Goal: Information Seeking & Learning: Check status

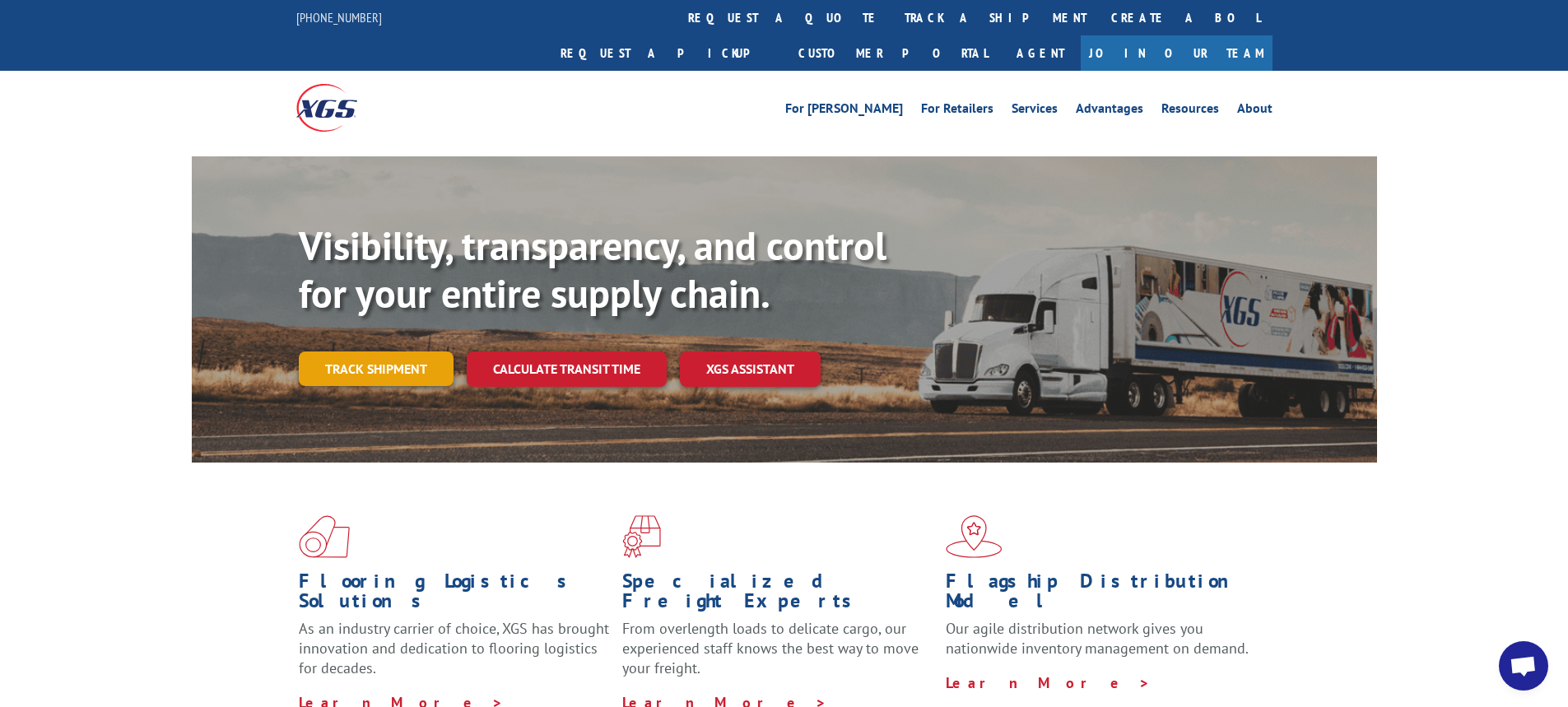
click at [401, 352] on link "Track shipment" at bounding box center [376, 369] width 155 height 34
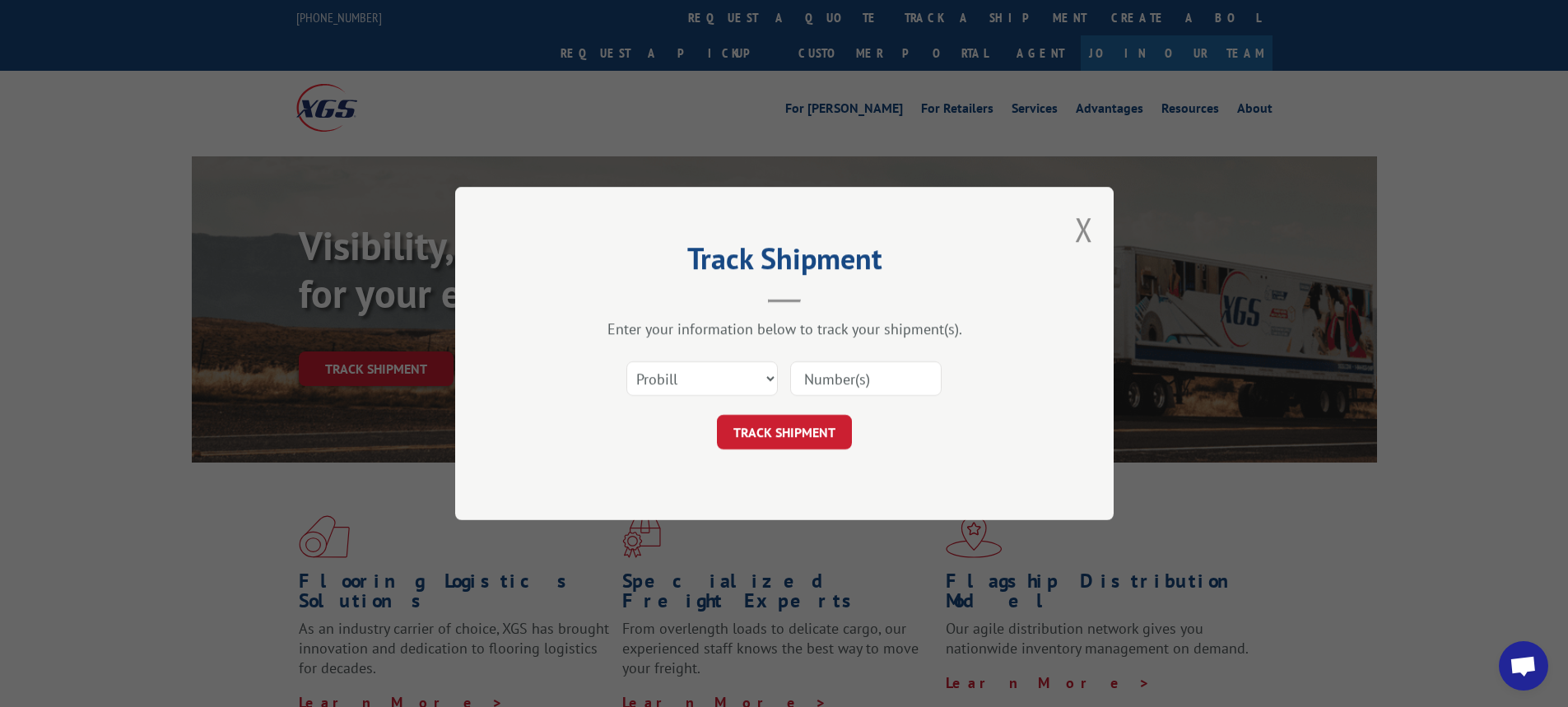
click at [912, 387] on input at bounding box center [866, 379] width 151 height 34
paste input "17596572"
type input "17596572"
click at [802, 428] on button "TRACK SHIPMENT" at bounding box center [784, 432] width 135 height 34
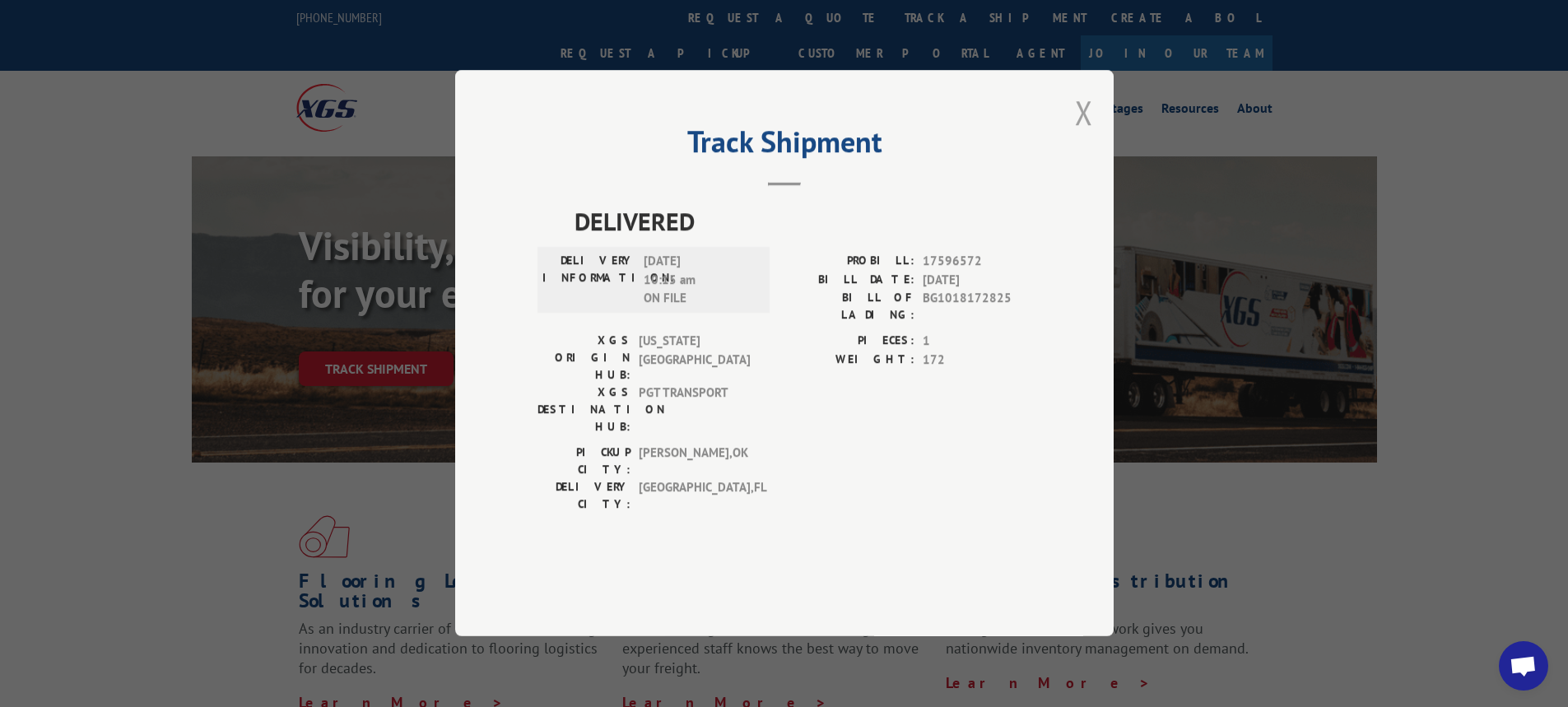
click at [1075, 152] on div "Track Shipment DELIVERED DELIVERY INFORMATION: [DATE] 10:15 am ON FILE PROBILL:…" at bounding box center [784, 354] width 658 height 566
click at [1076, 134] on button "Close modal" at bounding box center [1084, 112] width 18 height 43
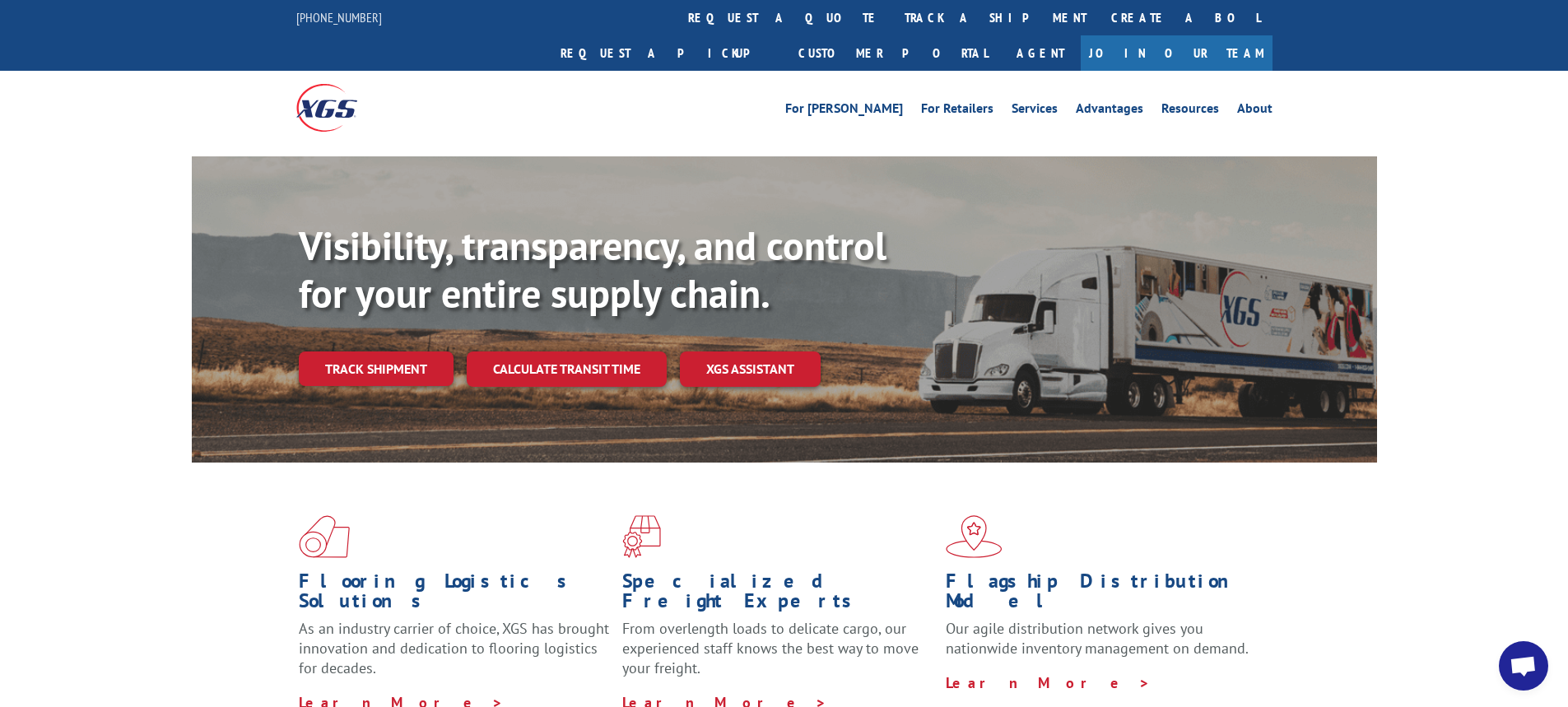
drag, startPoint x: 450, startPoint y: 318, endPoint x: 459, endPoint y: 323, distance: 10.3
click at [450, 352] on link "Track shipment" at bounding box center [376, 369] width 155 height 34
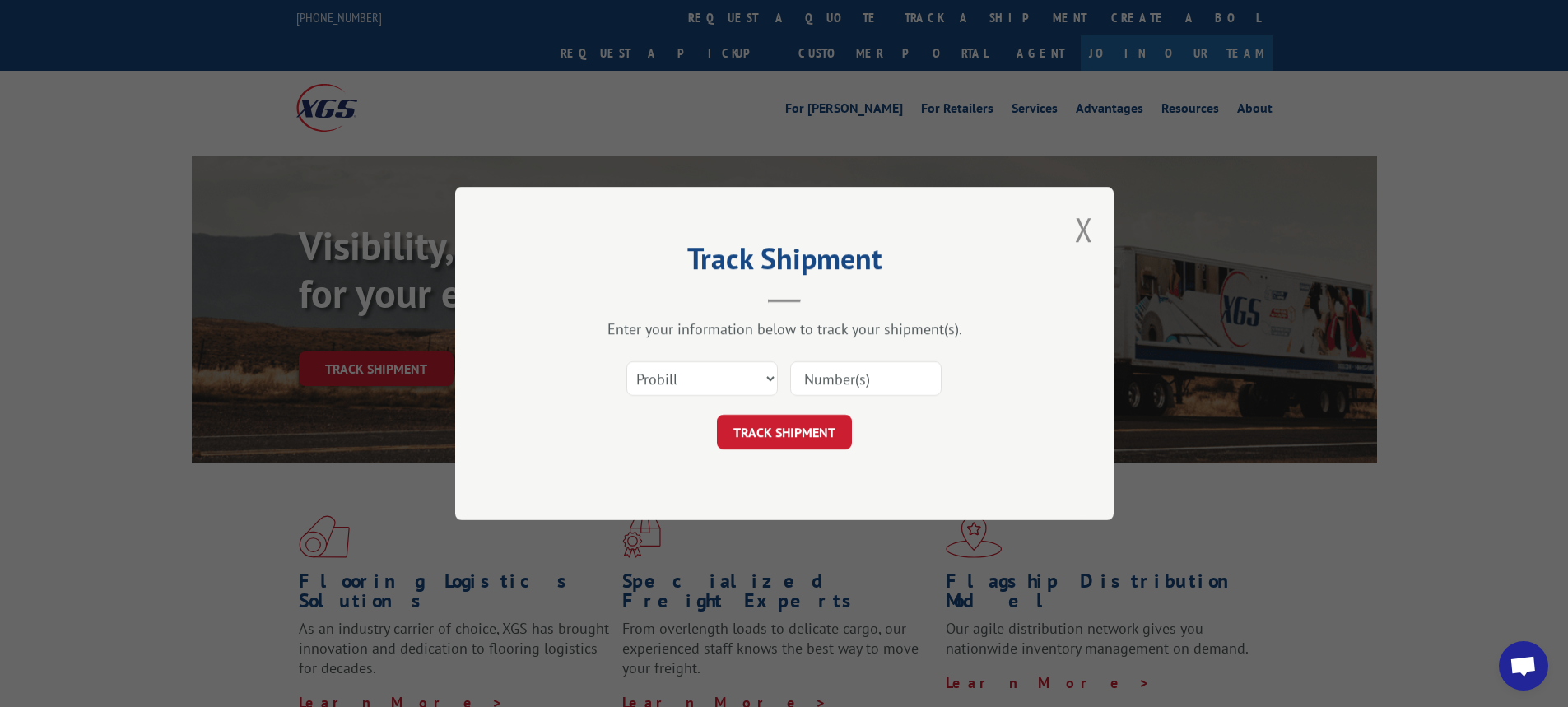
drag, startPoint x: 800, startPoint y: 357, endPoint x: 813, endPoint y: 364, distance: 14.8
click at [810, 363] on div "Select category... Probill BOL PO" at bounding box center [784, 379] width 494 height 54
click at [822, 372] on input at bounding box center [866, 379] width 151 height 34
paste input "17596574"
type input "17596574"
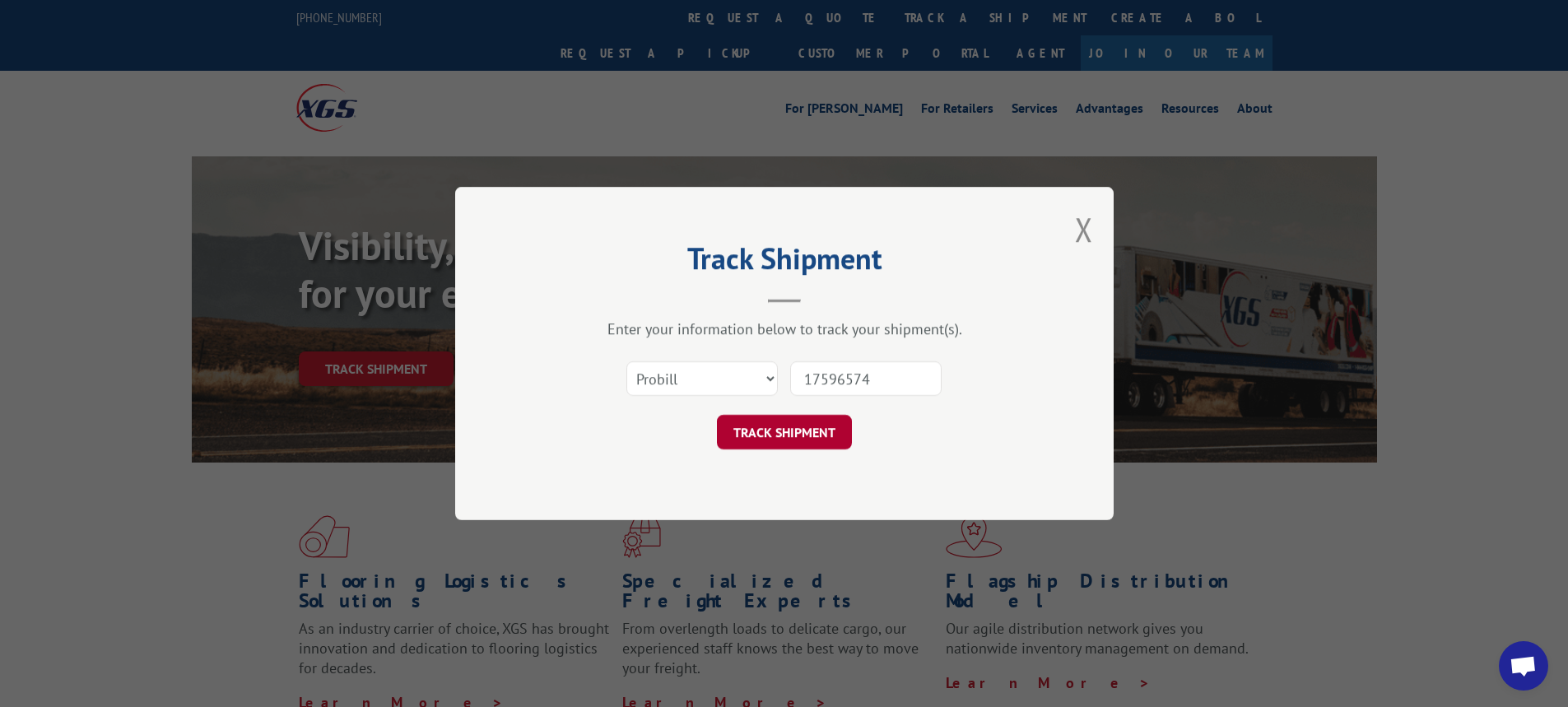
click at [812, 445] on button "TRACK SHIPMENT" at bounding box center [784, 432] width 135 height 34
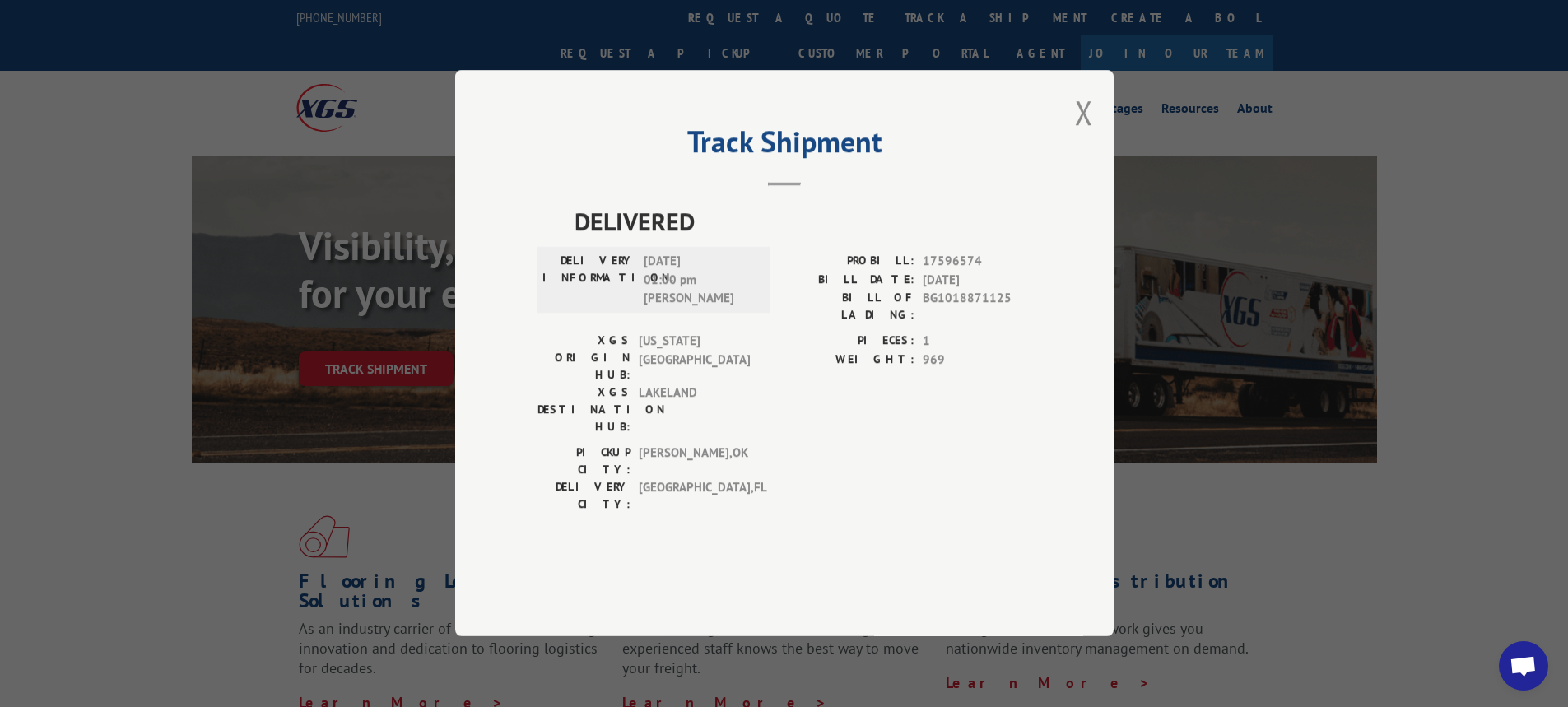
drag, startPoint x: 1092, startPoint y: 154, endPoint x: 908, endPoint y: 212, distance: 192.9
click at [1092, 134] on button "Close modal" at bounding box center [1084, 112] width 18 height 43
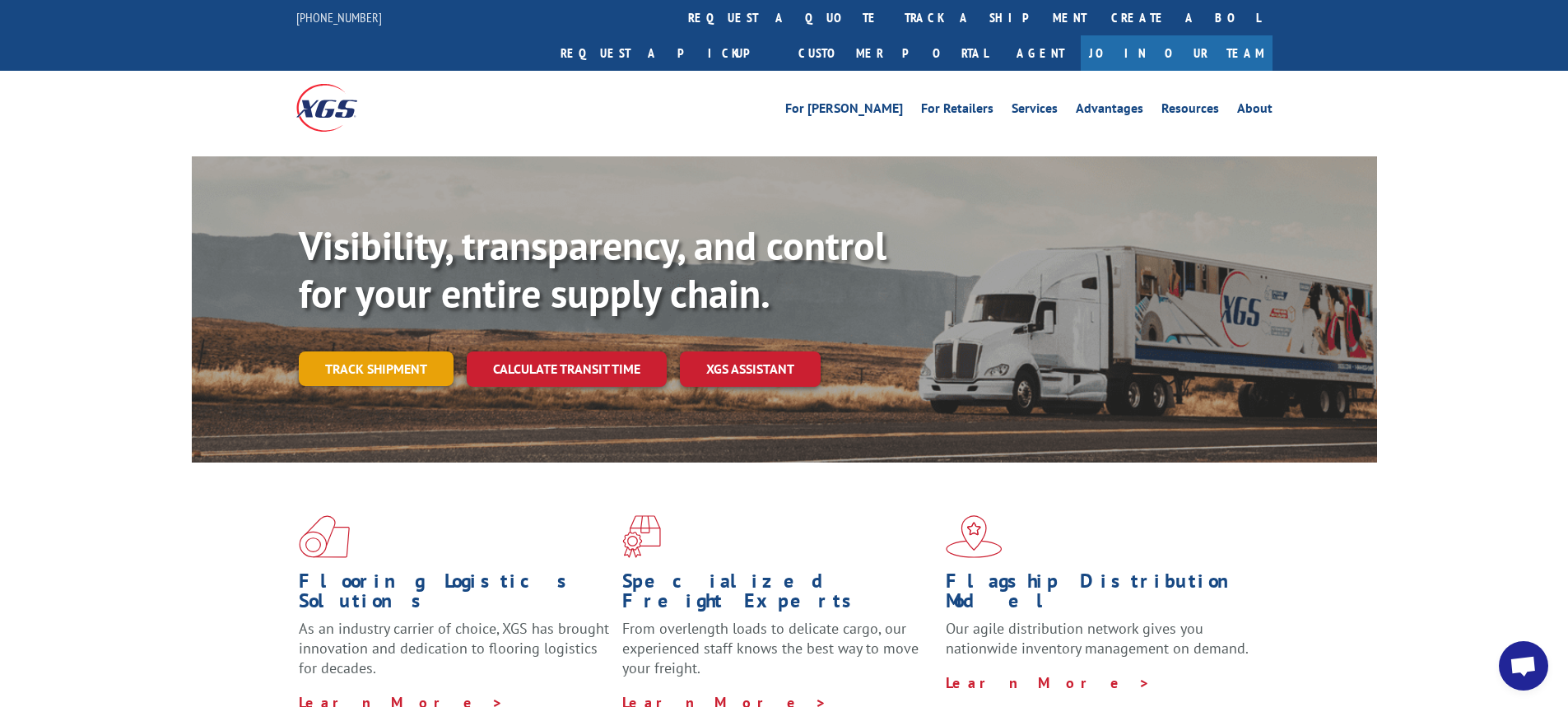
click at [360, 352] on link "Track shipment" at bounding box center [376, 369] width 155 height 34
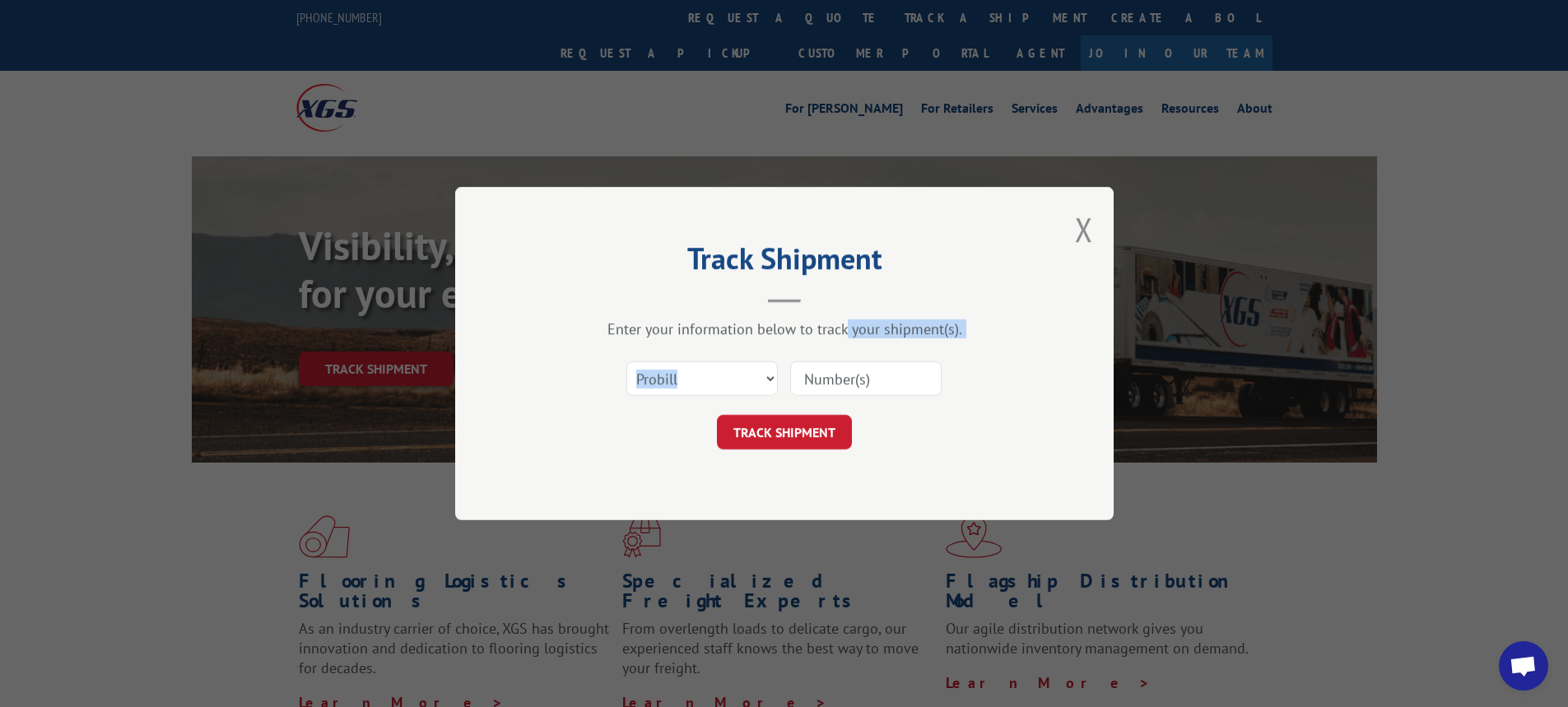
drag, startPoint x: 843, startPoint y: 337, endPoint x: 849, endPoint y: 354, distance: 18.0
click at [848, 346] on div "Enter your information below to track your shipment(s). Select category... Prob…" at bounding box center [784, 384] width 494 height 130
click at [851, 369] on input at bounding box center [866, 379] width 151 height 34
paste input "17596575"
type input "17596575"
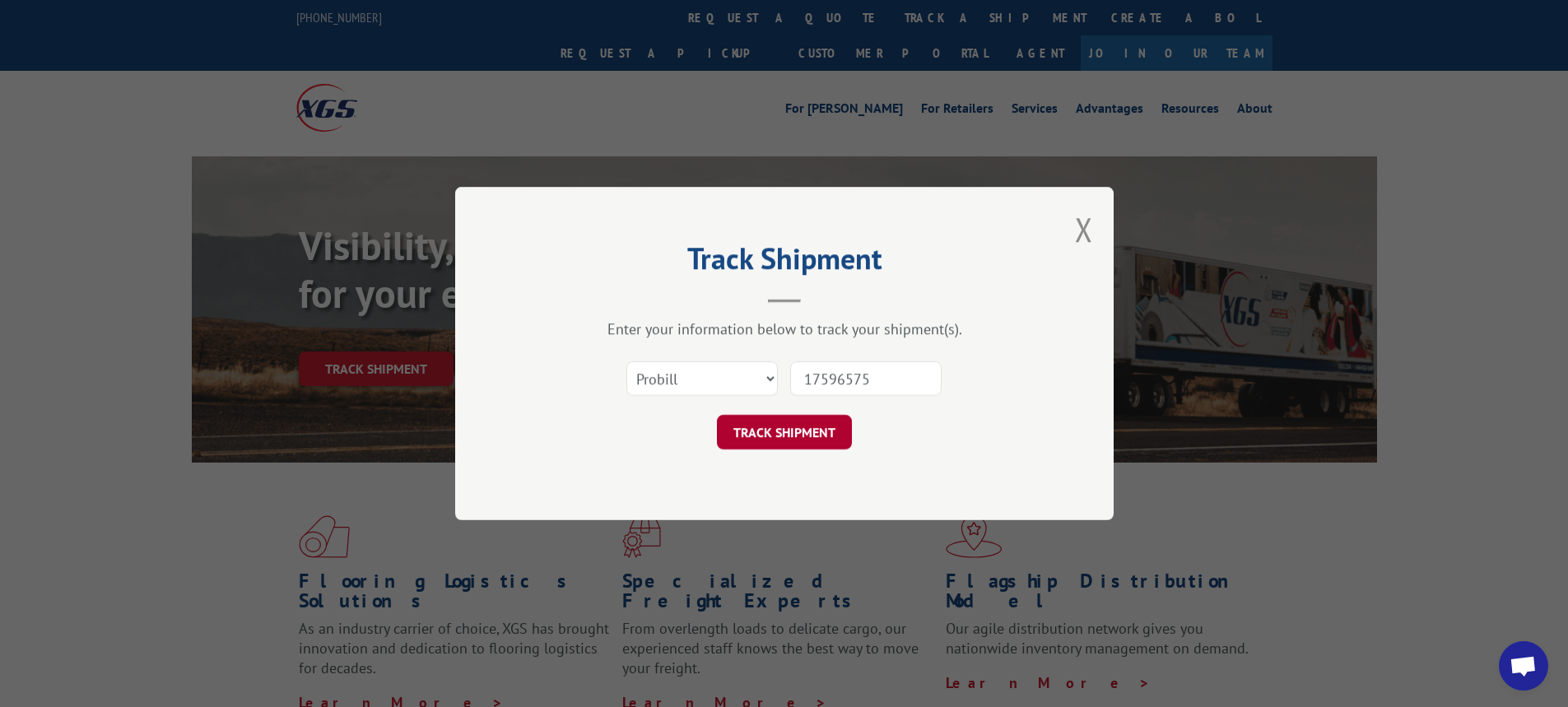
click at [810, 433] on button "TRACK SHIPMENT" at bounding box center [784, 432] width 135 height 34
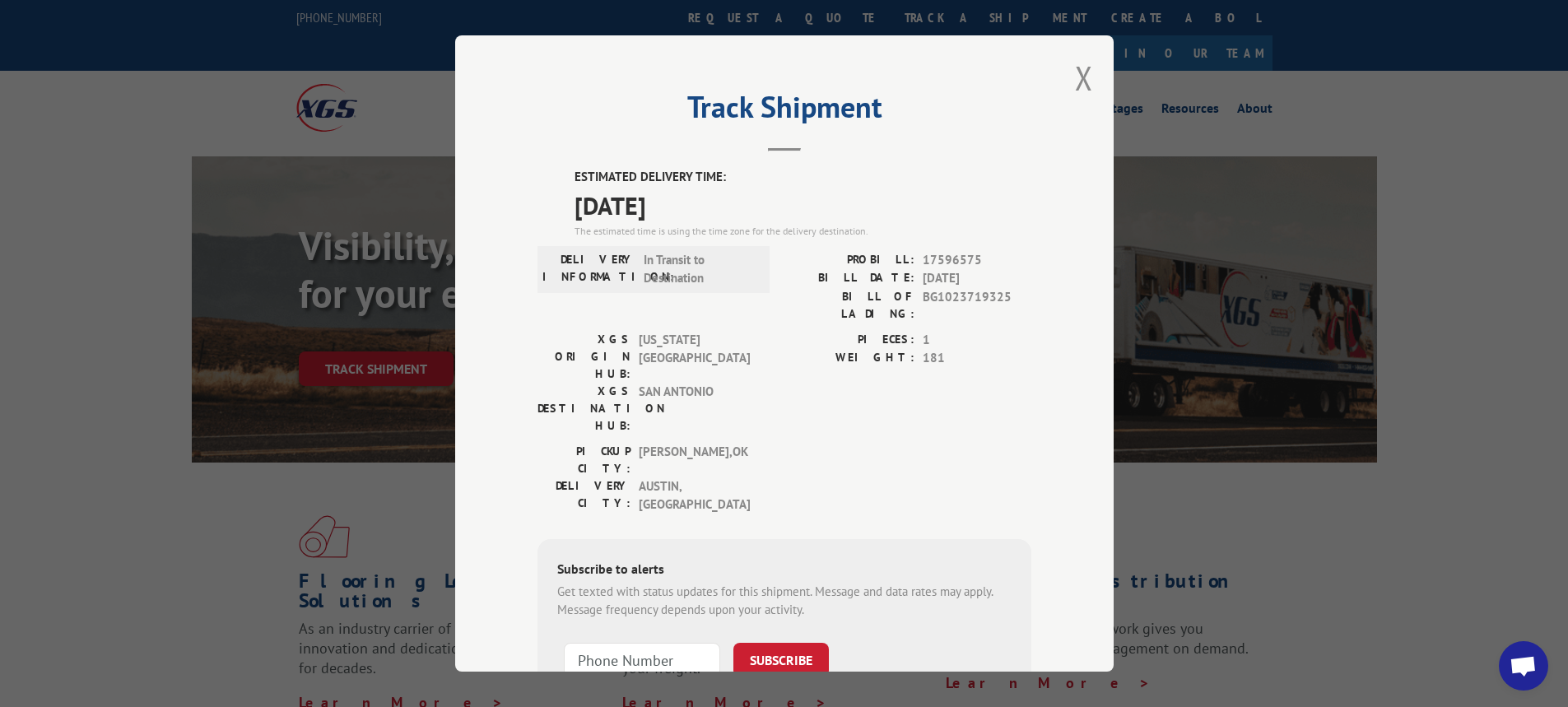
click at [1087, 76] on div "Track Shipment ESTIMATED DELIVERY TIME: [DATE] The estimated time is using the …" at bounding box center [784, 354] width 658 height 637
